Goal: Information Seeking & Learning: Learn about a topic

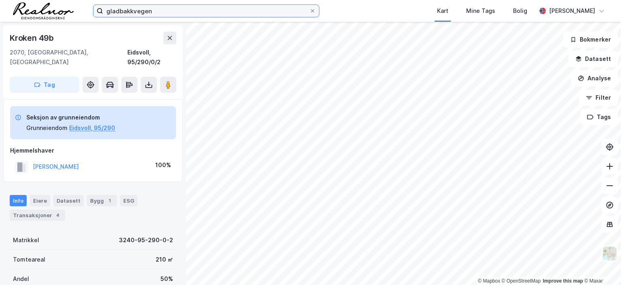
click at [156, 7] on input "gladbakkvegen" at bounding box center [206, 11] width 206 height 12
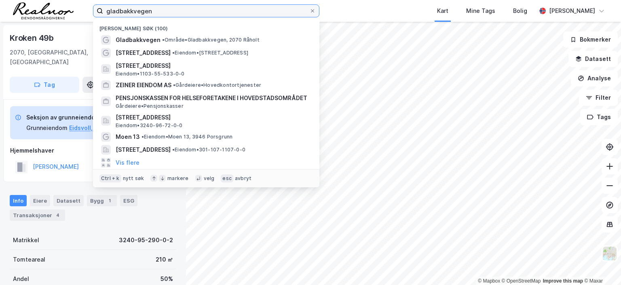
drag, startPoint x: 156, startPoint y: 8, endPoint x: 60, endPoint y: 7, distance: 95.4
click at [60, 7] on div "gladbakkvegen Nylige søk (100) Gladbakkvegen • Område • [GEOGRAPHIC_DATA], [STR…" at bounding box center [310, 11] width 621 height 22
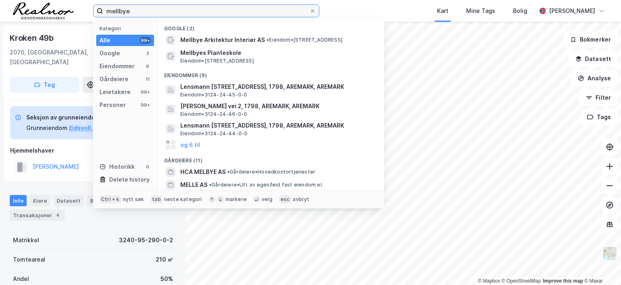
drag, startPoint x: 131, startPoint y: 11, endPoint x: 40, endPoint y: 2, distance: 92.2
click at [40, 2] on div "mellbye Kategori Alle 99+ Google 2 Eiendommer 9 Gårdeiere 11 Leietakere 99+ Per…" at bounding box center [310, 11] width 621 height 22
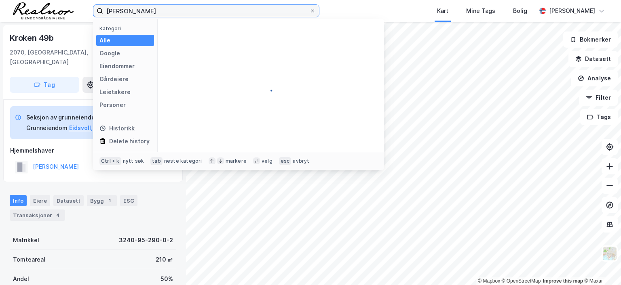
type input "[PERSON_NAME]"
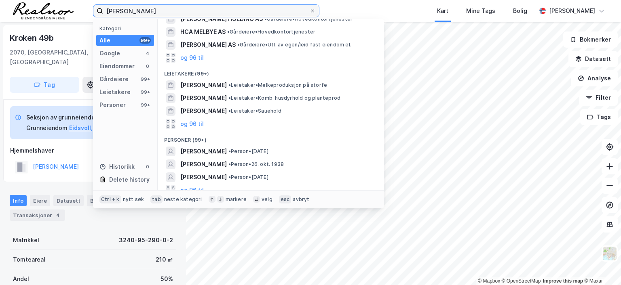
scroll to position [100, 0]
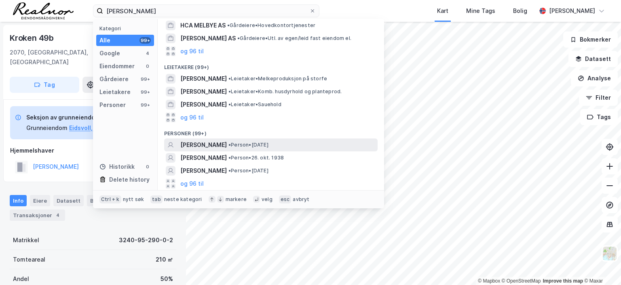
click at [226, 143] on span "[PERSON_NAME]" at bounding box center [203, 145] width 46 height 10
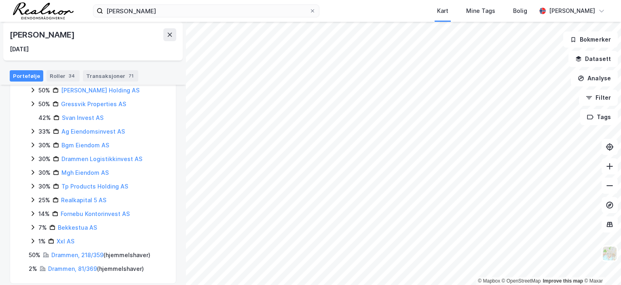
scroll to position [185, 0]
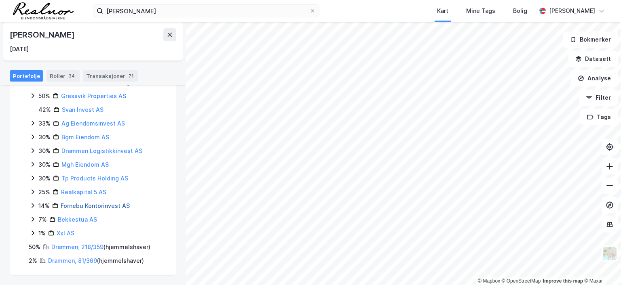
click at [97, 207] on link "Fornebu Kontorinvest AS" at bounding box center [95, 206] width 69 height 7
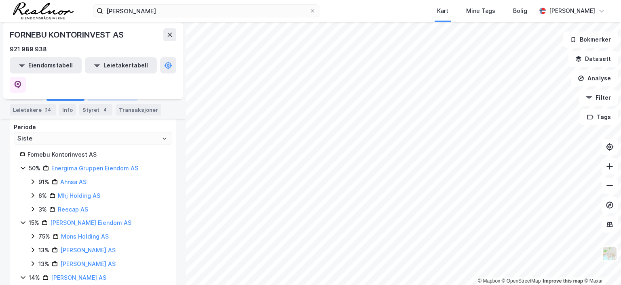
scroll to position [105, 0]
